Goal: Transaction & Acquisition: Purchase product/service

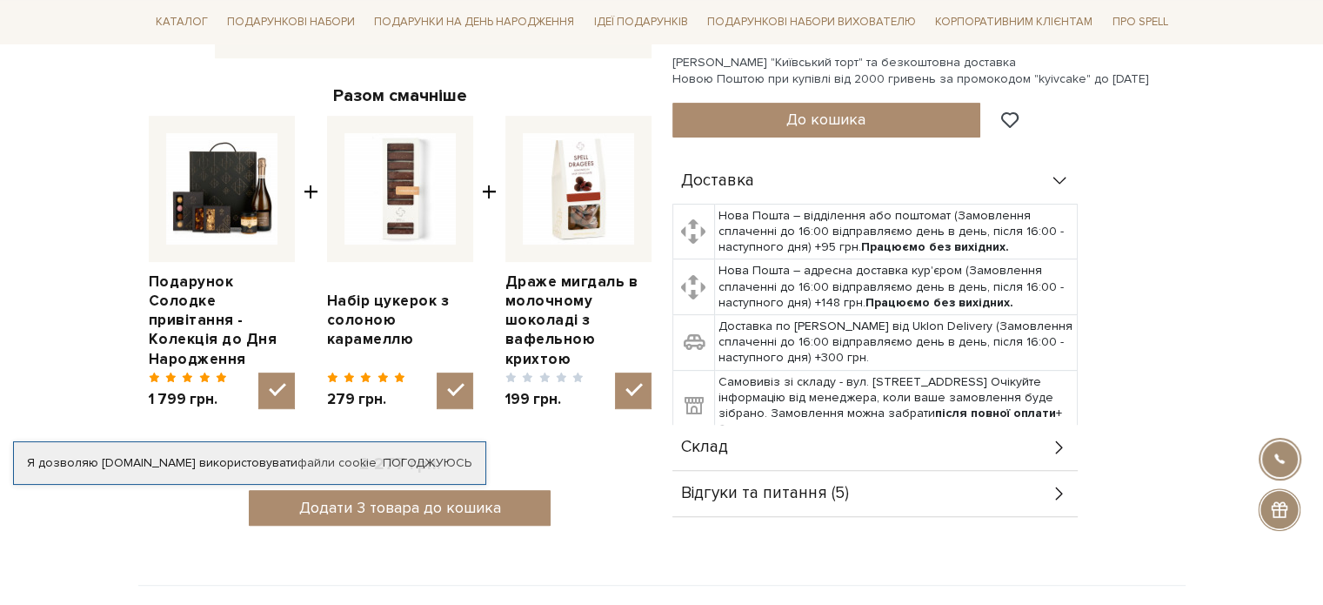
scroll to position [609, 0]
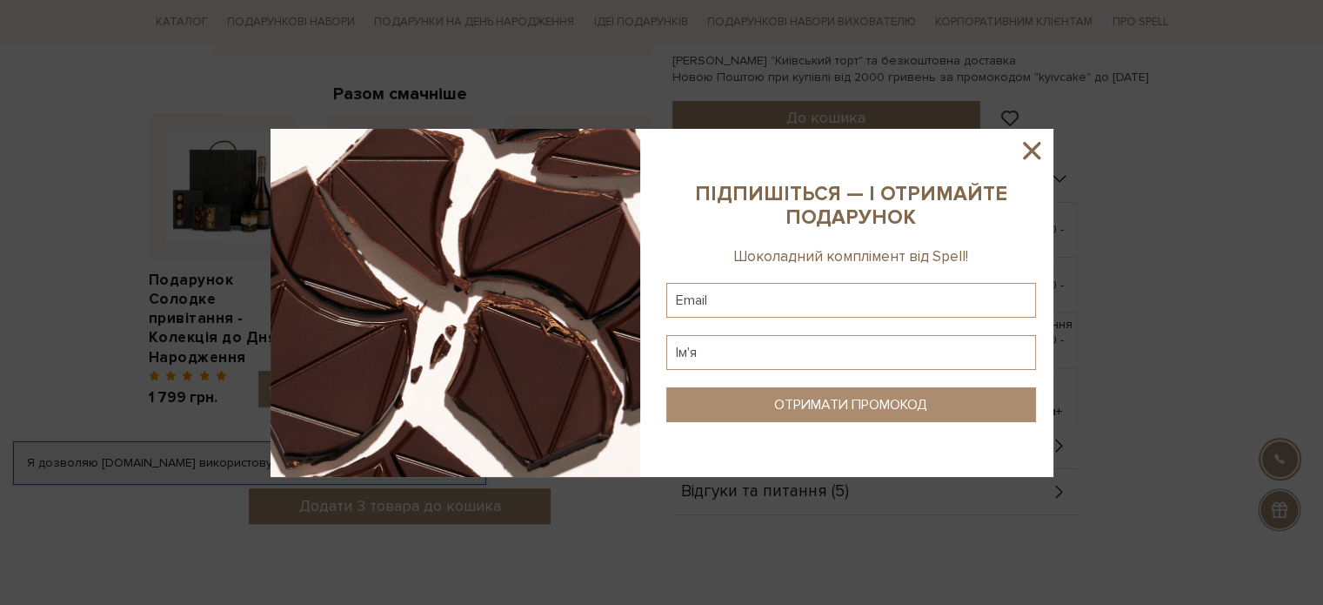
click at [1033, 152] on icon at bounding box center [1031, 150] width 17 height 17
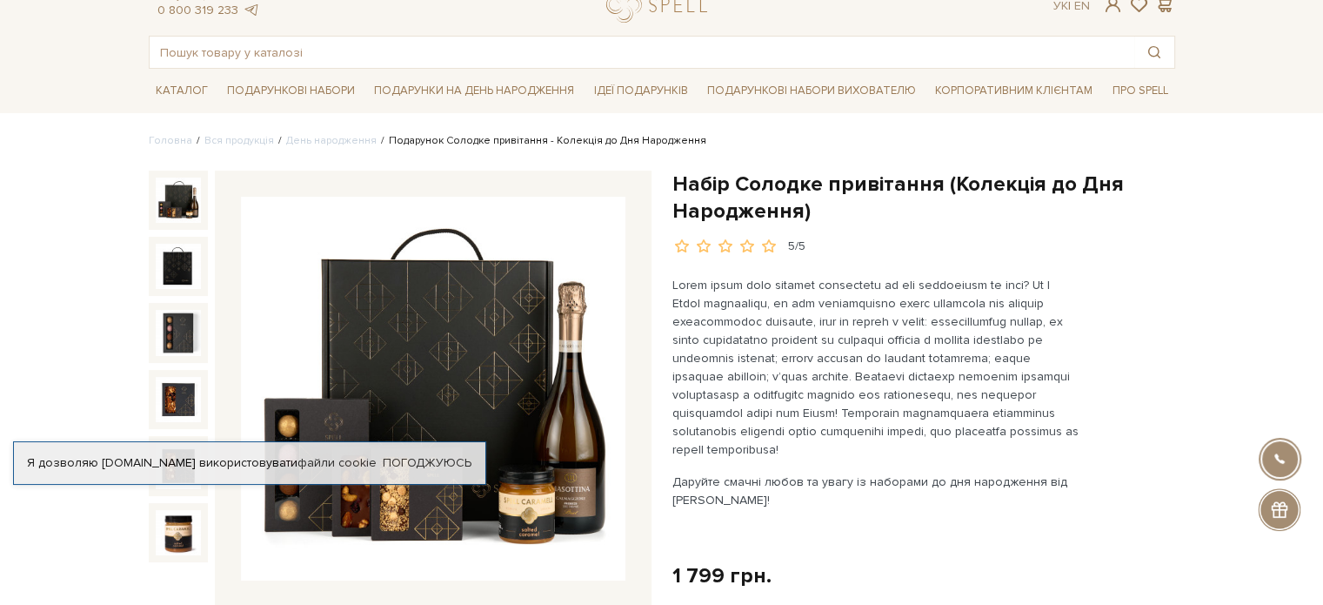
scroll to position [0, 0]
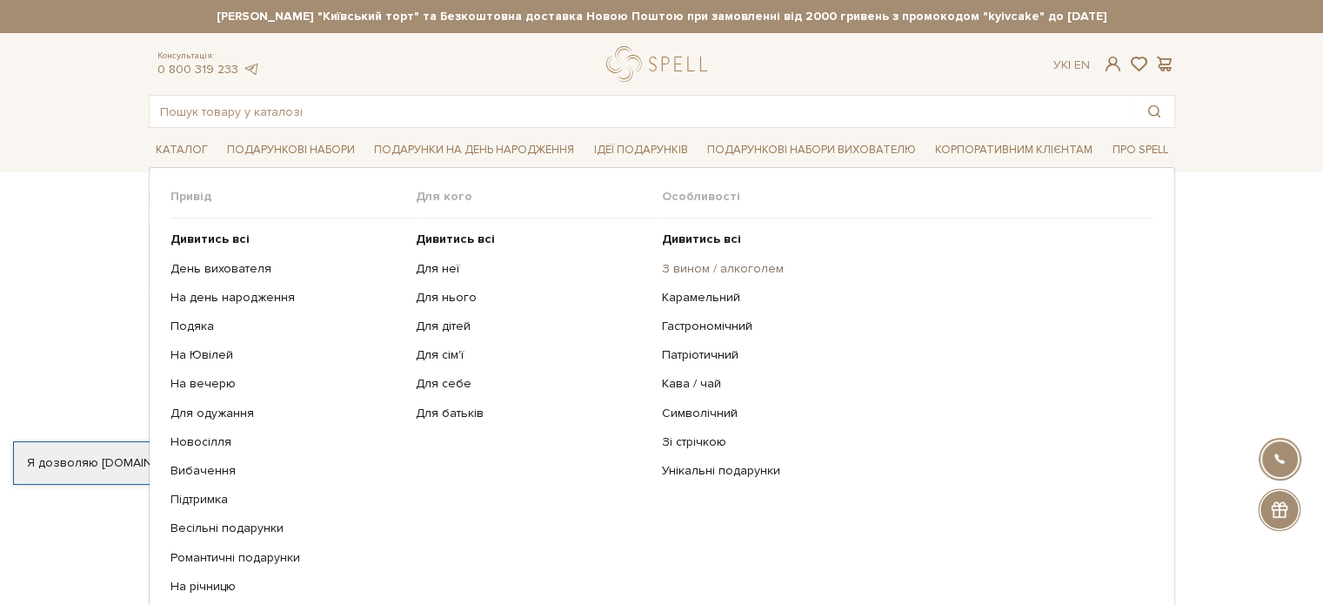
click at [734, 264] on link "З вином / алкоголем" at bounding box center [901, 269] width 478 height 16
